Goal: Check status: Check status

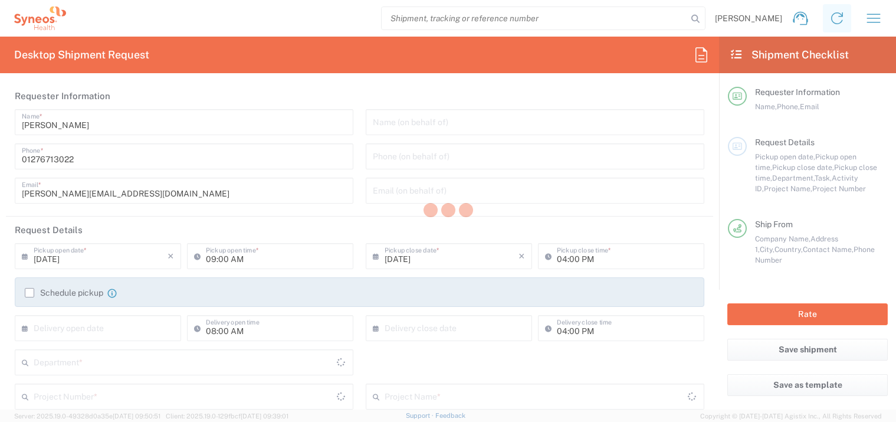
type input "Department"
type input "[GEOGRAPHIC_DATA]"
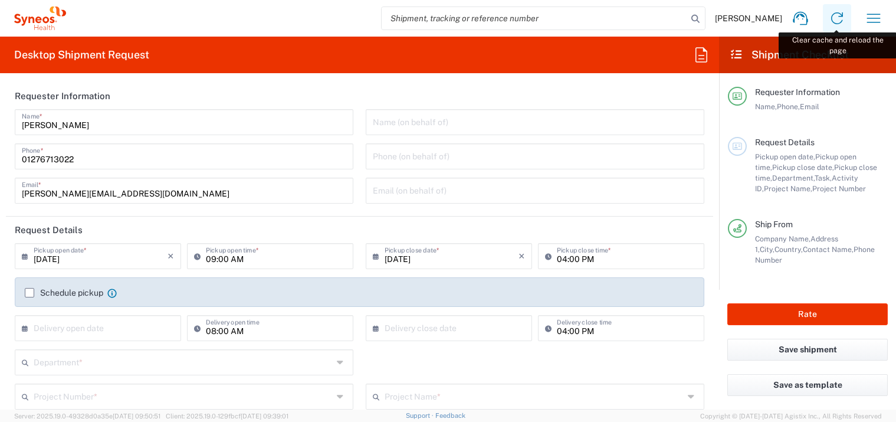
type input "[GEOGRAPHIC_DATA]"
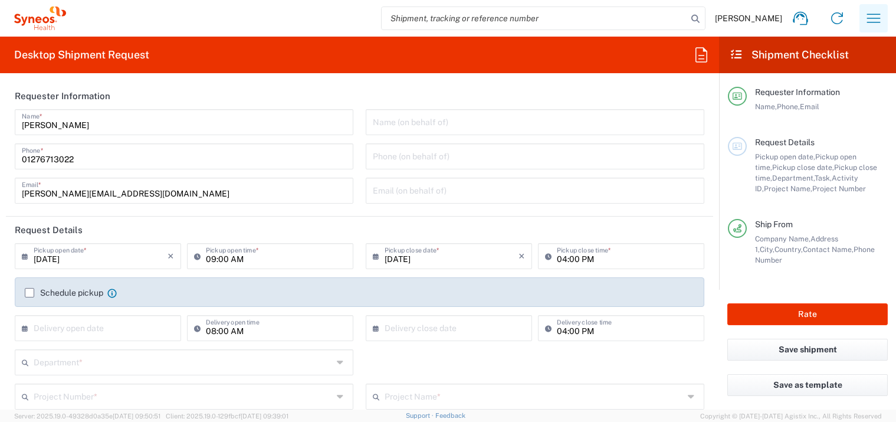
type input "Syneos Health UK Limited"
click at [866, 17] on icon "button" at bounding box center [874, 18] width 19 height 19
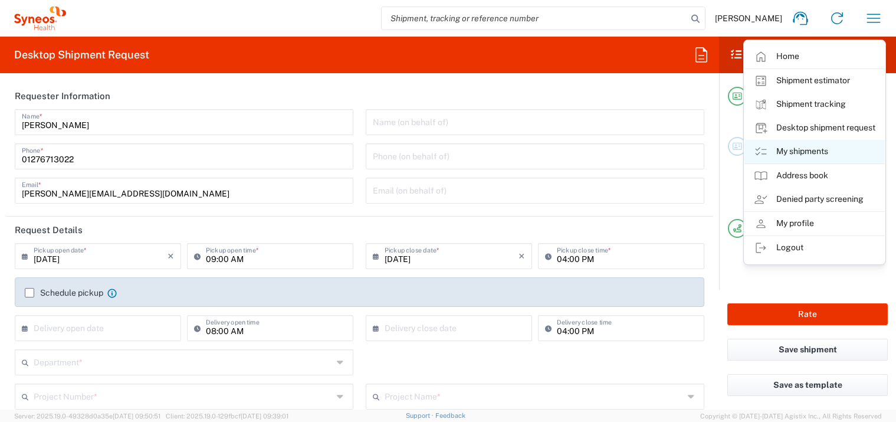
click at [814, 150] on link "My shipments" at bounding box center [815, 152] width 140 height 24
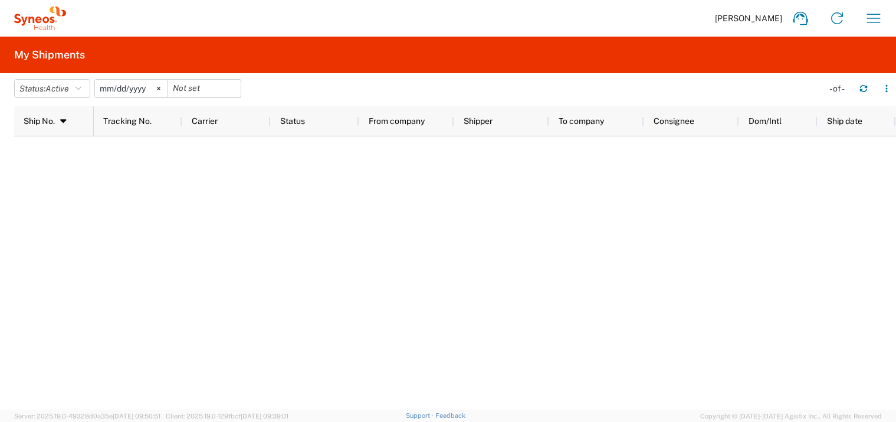
click at [168, 86] on svg-icon at bounding box center [159, 89] width 18 height 18
click at [58, 87] on span "Active" at bounding box center [57, 88] width 24 height 9
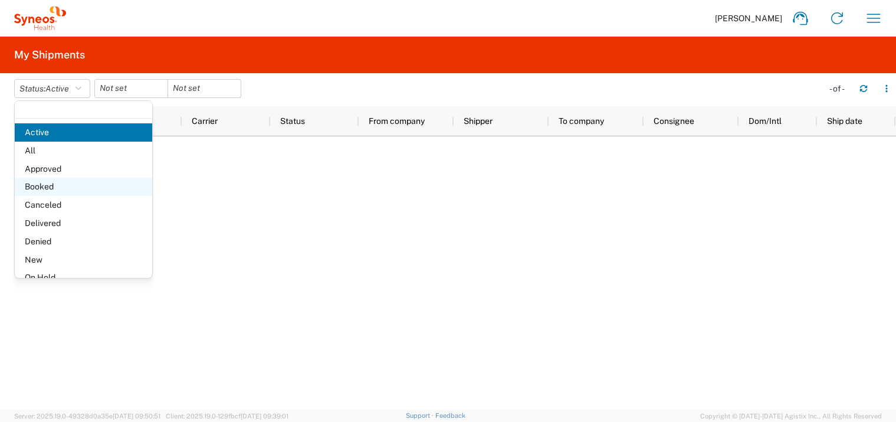
click at [52, 188] on span "Booked" at bounding box center [84, 187] width 138 height 18
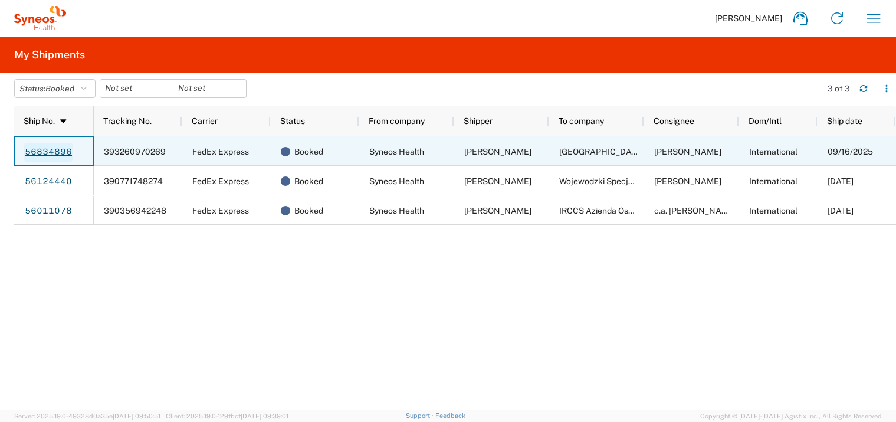
click at [61, 152] on link "56834896" at bounding box center [48, 152] width 48 height 19
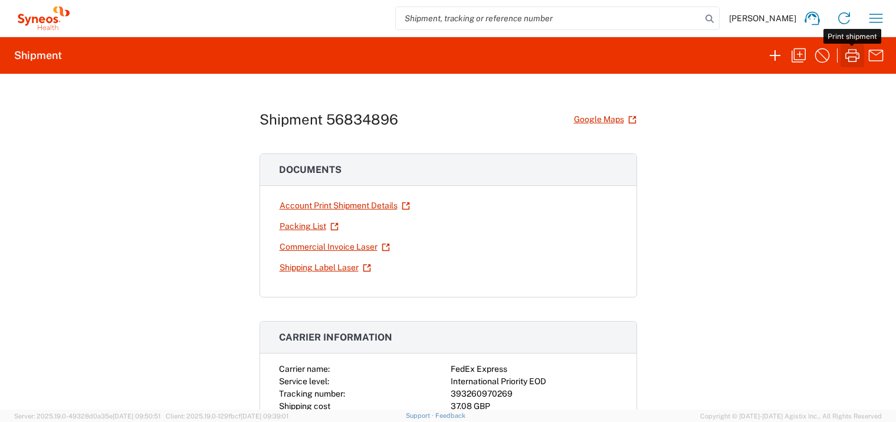
click at [847, 59] on icon "button" at bounding box center [852, 55] width 19 height 19
